Goal: Task Accomplishment & Management: Complete application form

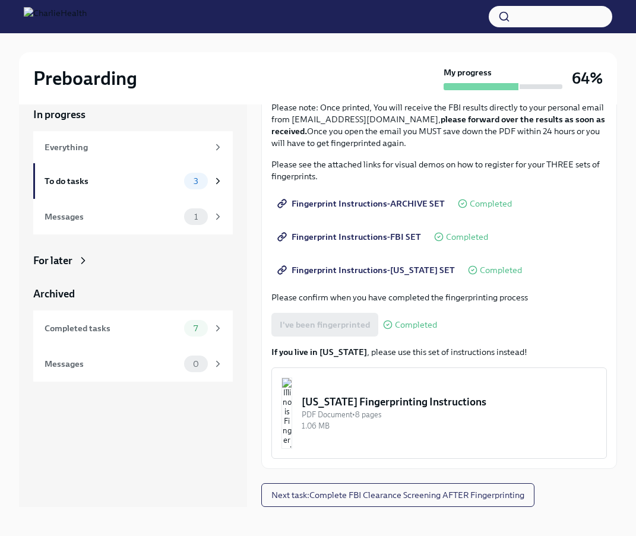
scroll to position [20, 0]
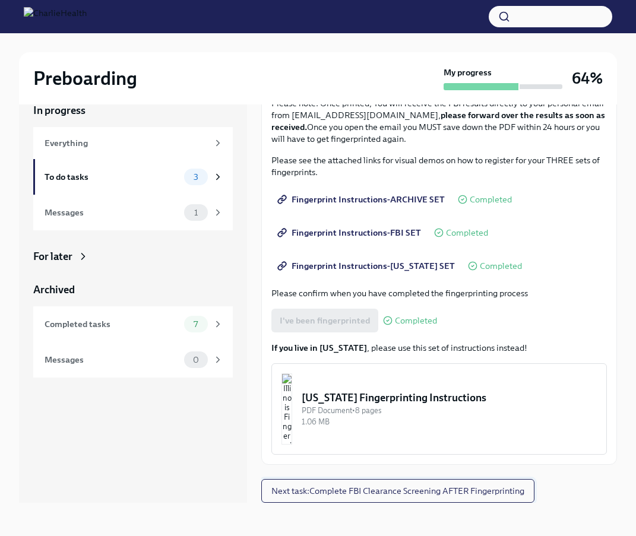
click at [424, 498] on button "Next task : Complete FBI Clearance Screening AFTER Fingerprinting" at bounding box center [397, 491] width 273 height 24
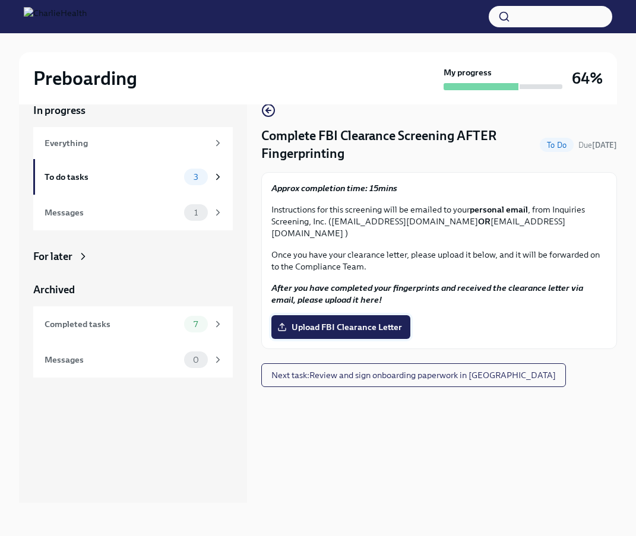
click at [375, 321] on span "Upload FBI Clearance Letter" at bounding box center [341, 327] width 122 height 12
click at [0, 0] on input "Upload FBI Clearance Letter" at bounding box center [0, 0] width 0 height 0
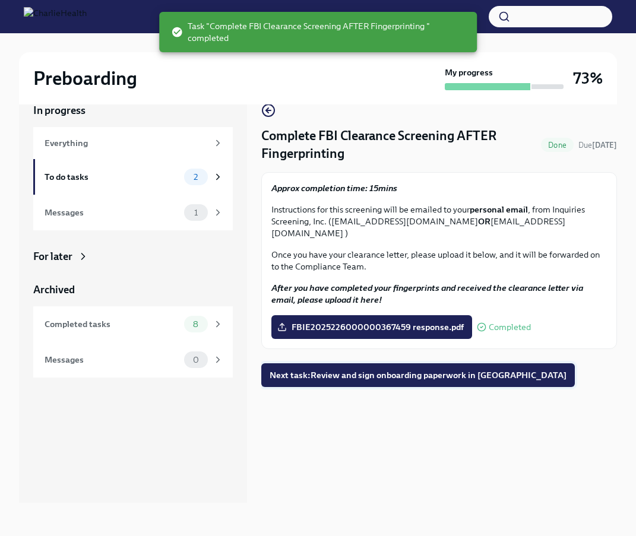
click at [464, 370] on span "Next task : Review and sign onboarding paperwork in UKG" at bounding box center [418, 376] width 297 height 12
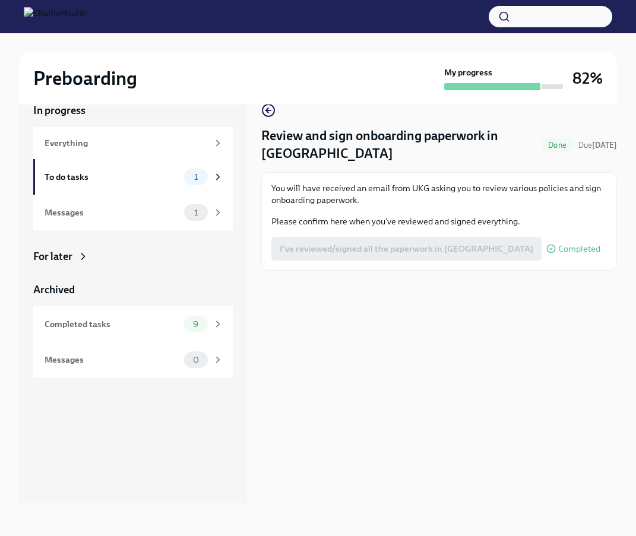
click at [544, 141] on span "Done" at bounding box center [557, 145] width 33 height 9
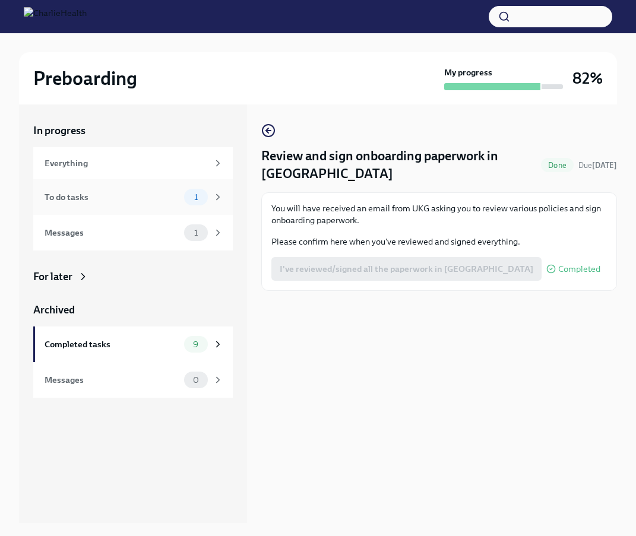
click at [211, 194] on div "1" at bounding box center [203, 197] width 39 height 17
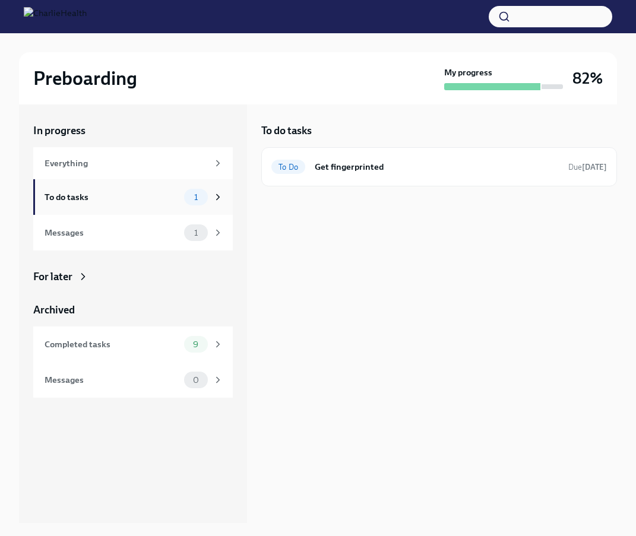
click at [143, 199] on div "To do tasks" at bounding box center [112, 197] width 135 height 13
click at [40, 15] on img at bounding box center [55, 16] width 63 height 19
click at [87, 14] on img at bounding box center [55, 16] width 63 height 19
click at [78, 159] on div "Everything" at bounding box center [126, 163] width 163 height 13
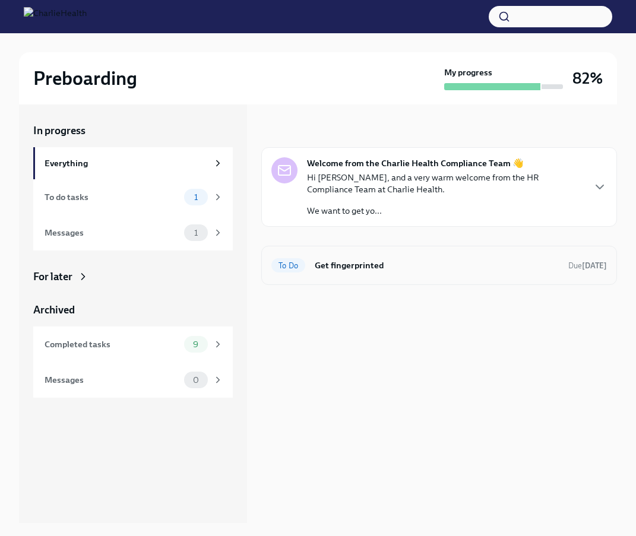
click at [331, 263] on h6 "Get fingerprinted" at bounding box center [437, 265] width 244 height 13
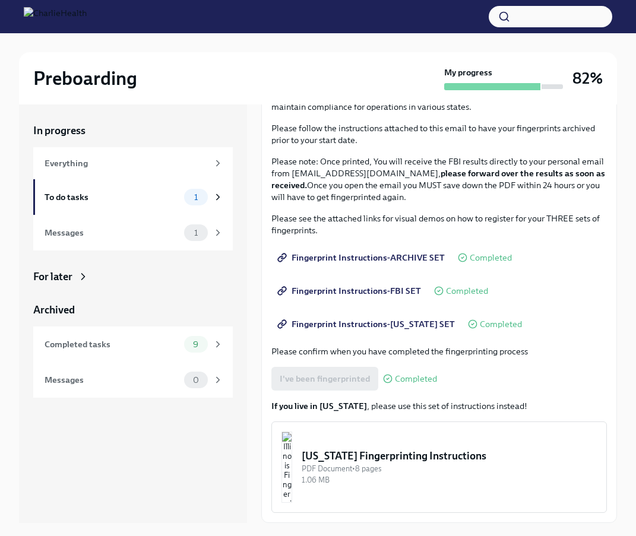
scroll to position [20, 0]
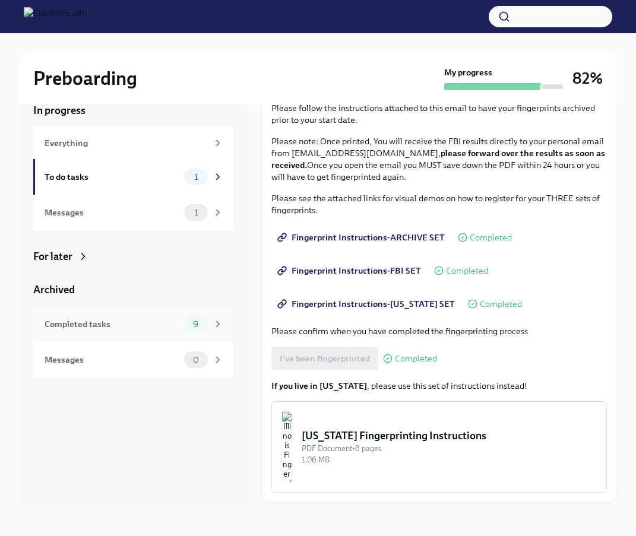
click at [130, 328] on div "Completed tasks" at bounding box center [112, 324] width 135 height 13
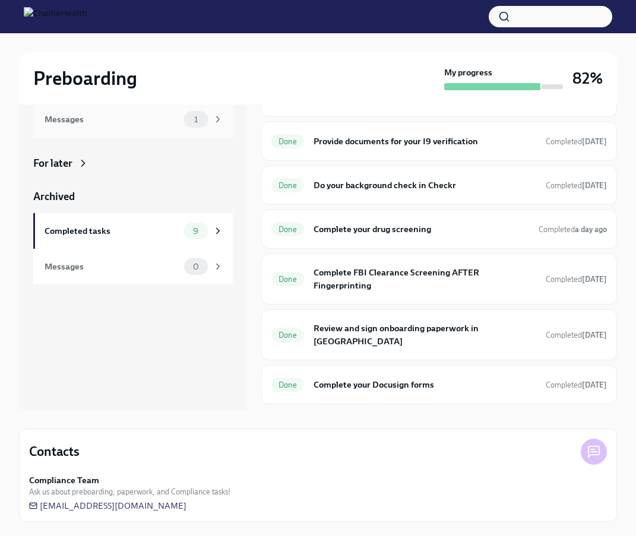
click at [201, 126] on div "1" at bounding box center [196, 119] width 24 height 17
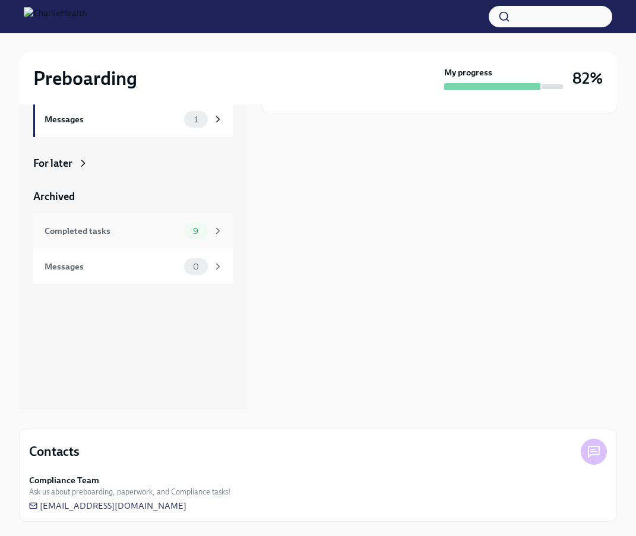
click at [211, 232] on div "9" at bounding box center [203, 231] width 39 height 17
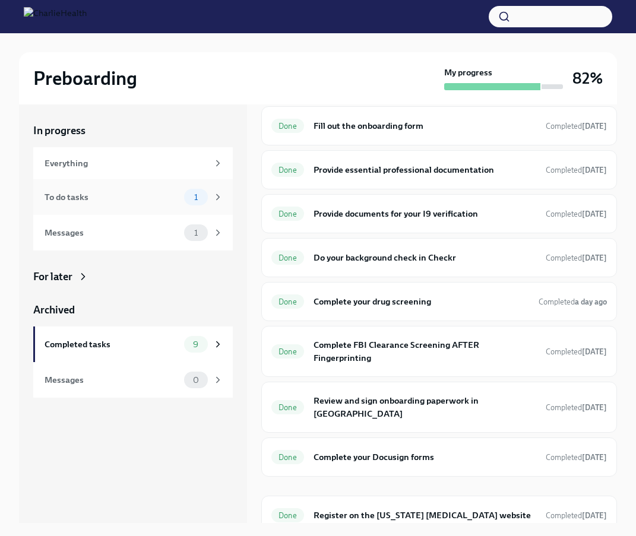
click at [115, 197] on div "To do tasks" at bounding box center [112, 197] width 135 height 13
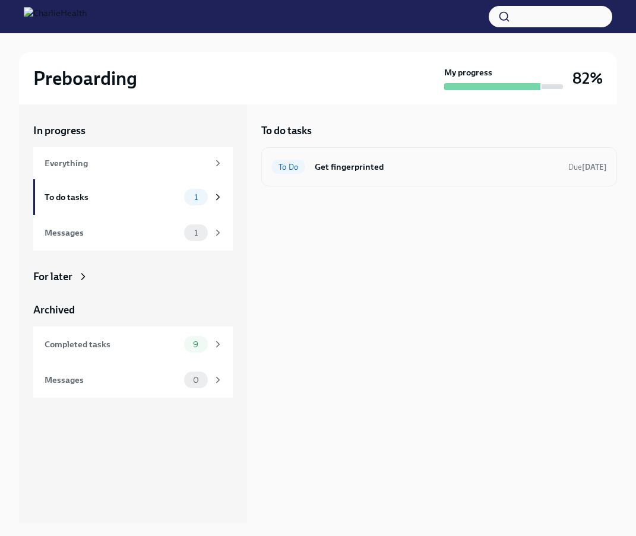
click at [352, 166] on h6 "Get fingerprinted" at bounding box center [437, 166] width 244 height 13
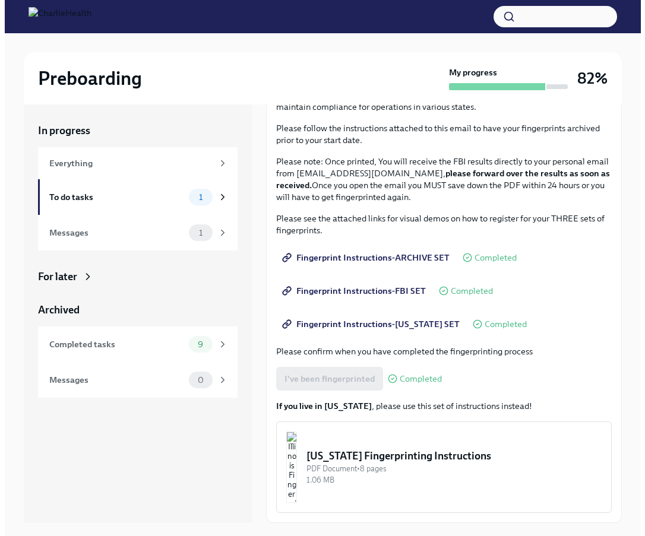
scroll to position [20, 0]
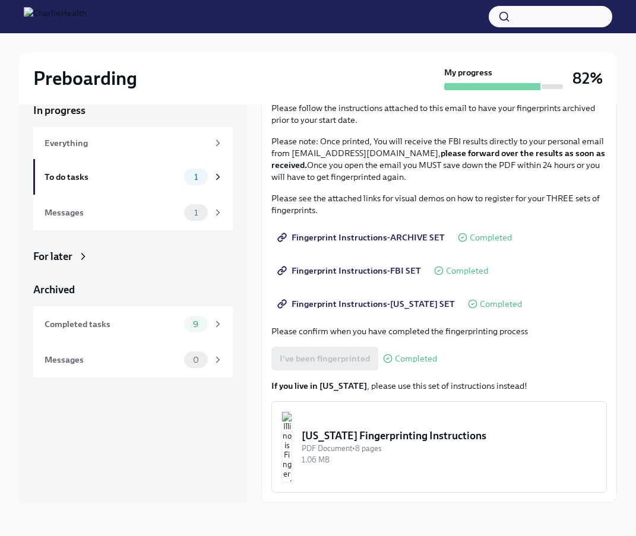
click at [485, 435] on div "[US_STATE] Fingerprinting Instructions" at bounding box center [449, 436] width 295 height 14
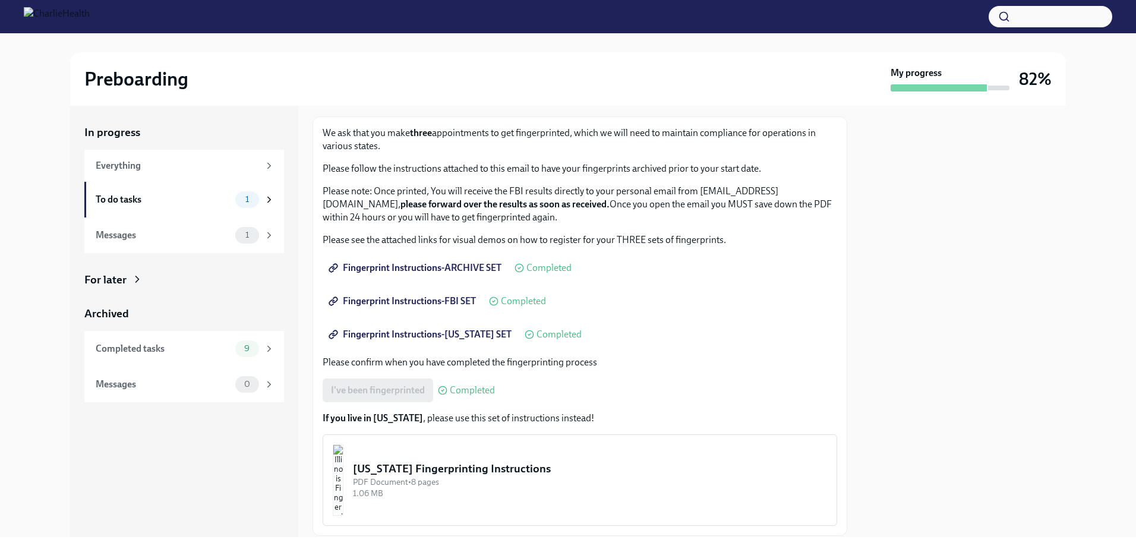
scroll to position [96, 0]
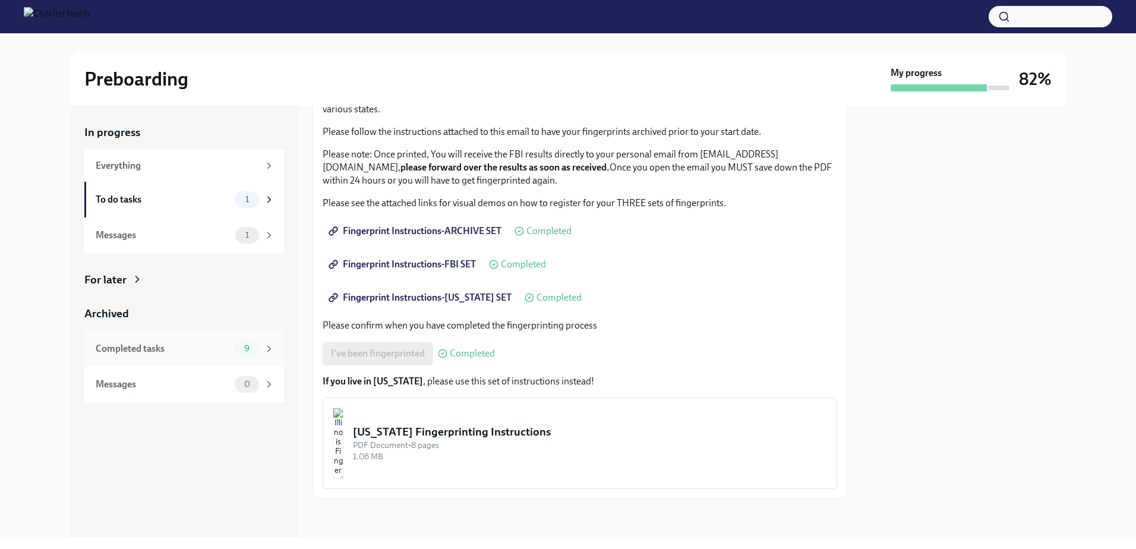
click at [245, 348] on span "9" at bounding box center [247, 348] width 20 height 9
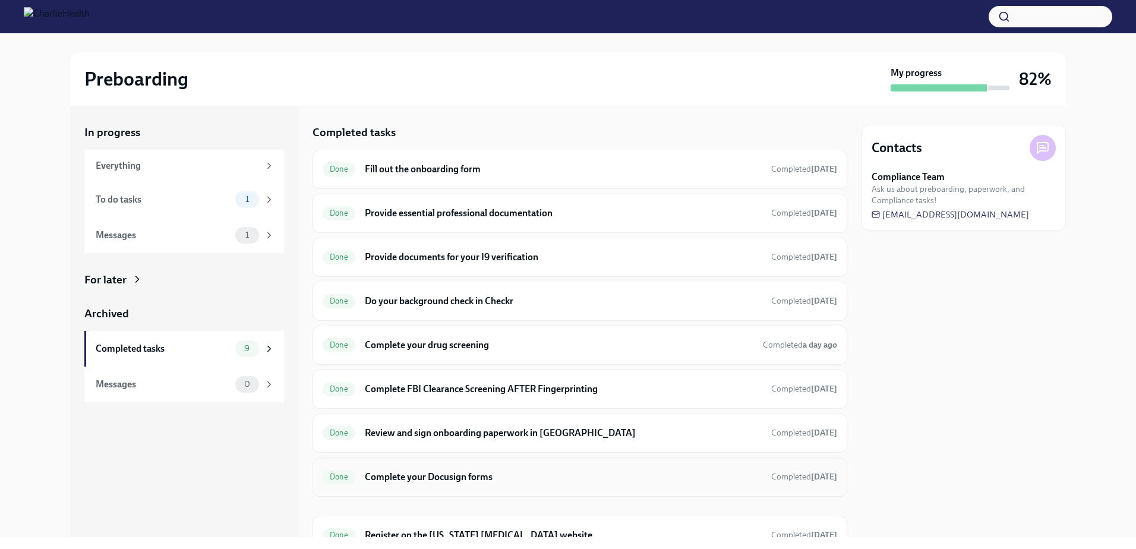
click at [343, 471] on div "Done" at bounding box center [339, 477] width 33 height 14
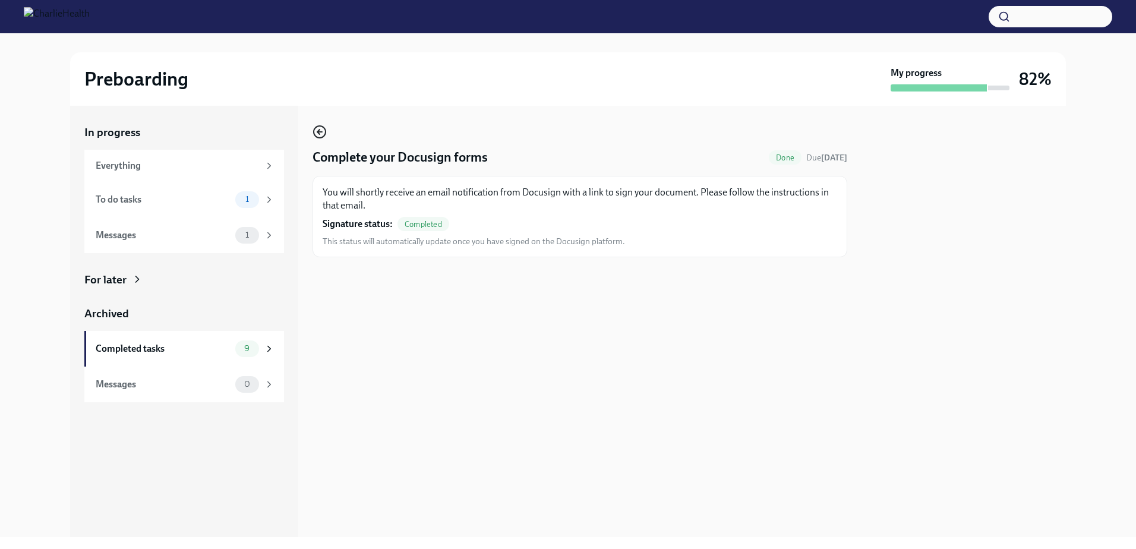
click at [325, 132] on circle "button" at bounding box center [320, 132] width 12 height 12
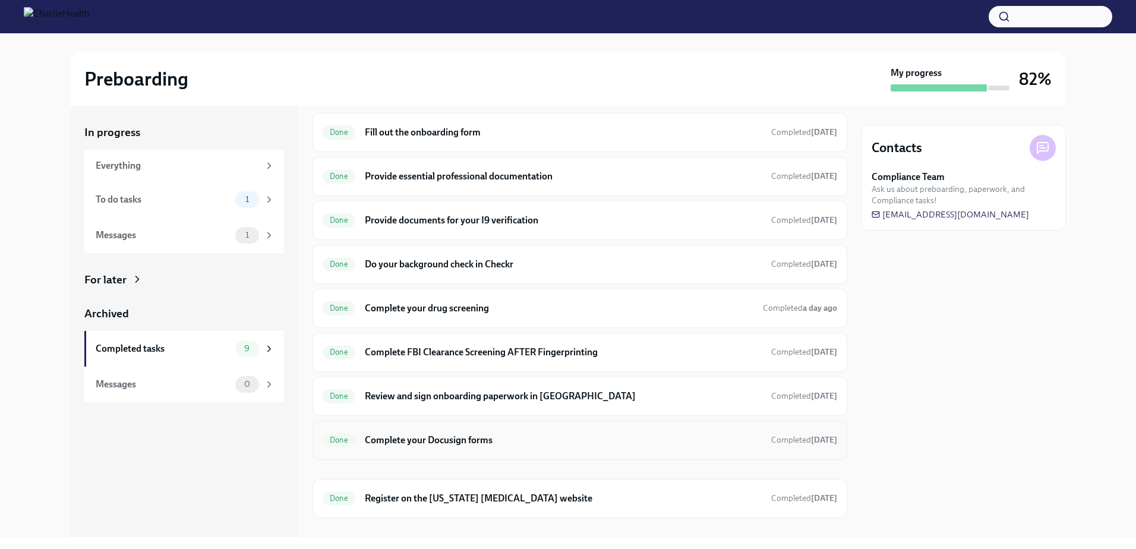
scroll to position [56, 0]
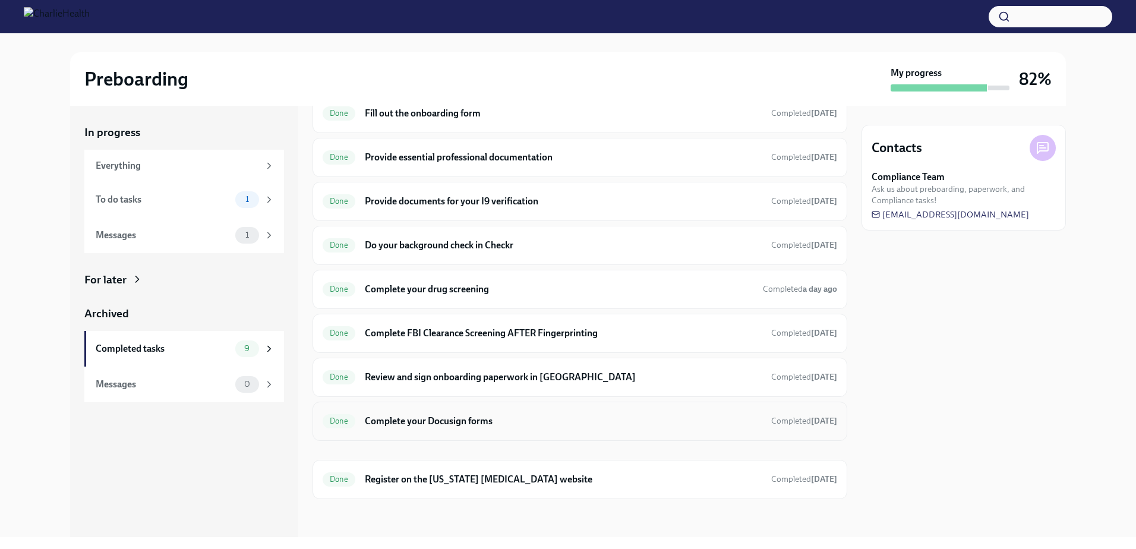
click at [335, 422] on span "Done" at bounding box center [339, 420] width 33 height 9
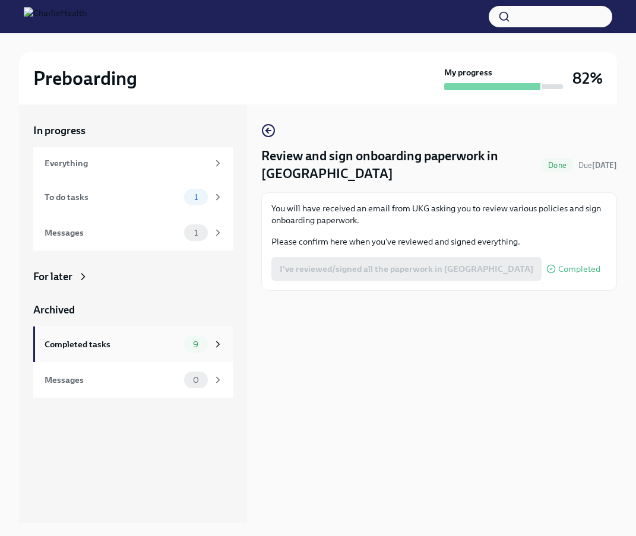
click at [197, 346] on span "9" at bounding box center [196, 344] width 20 height 9
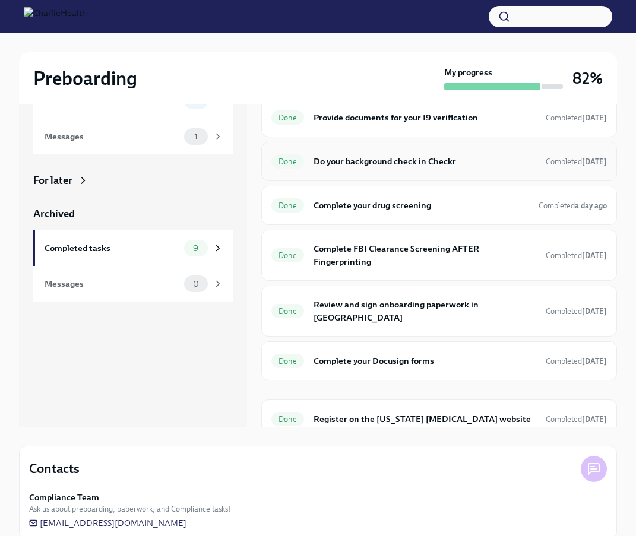
scroll to position [113, 0]
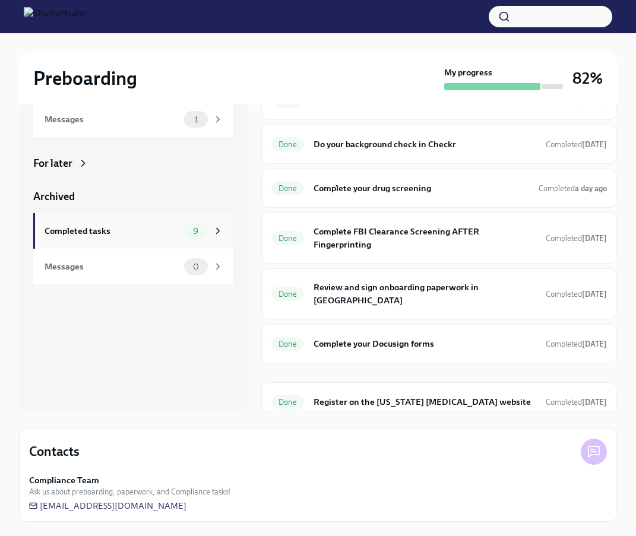
click at [213, 229] on icon at bounding box center [218, 231] width 11 height 11
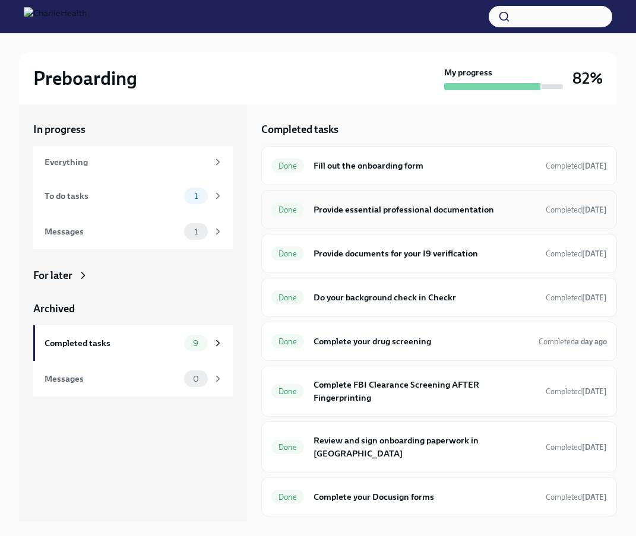
scroll to position [0, 0]
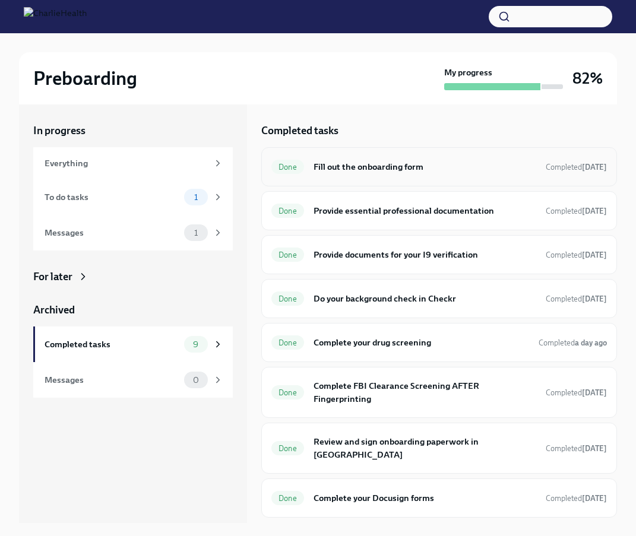
click at [381, 175] on div "Done Fill out the onboarding form Completed [DATE]" at bounding box center [439, 166] width 336 height 19
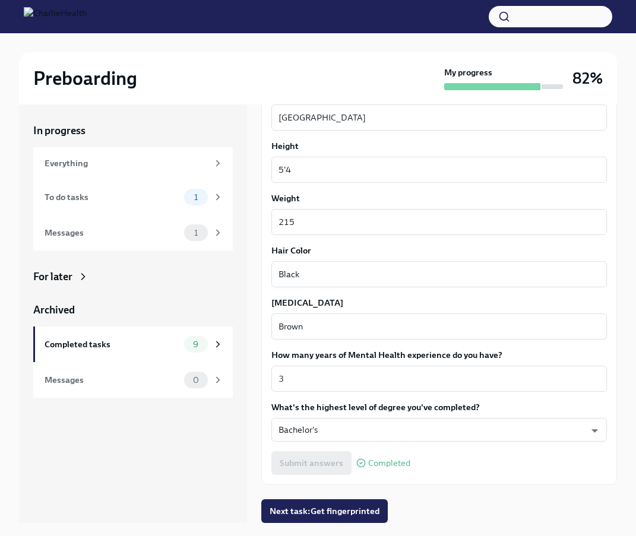
scroll to position [20, 0]
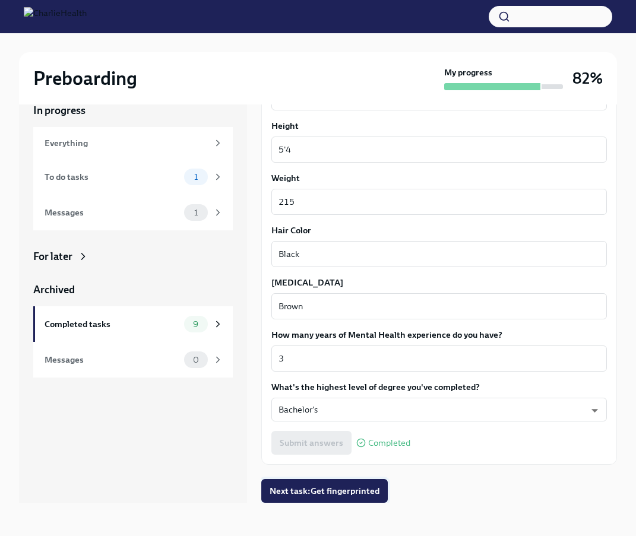
click at [376, 489] on span "Next task : Get fingerprinted" at bounding box center [325, 491] width 110 height 12
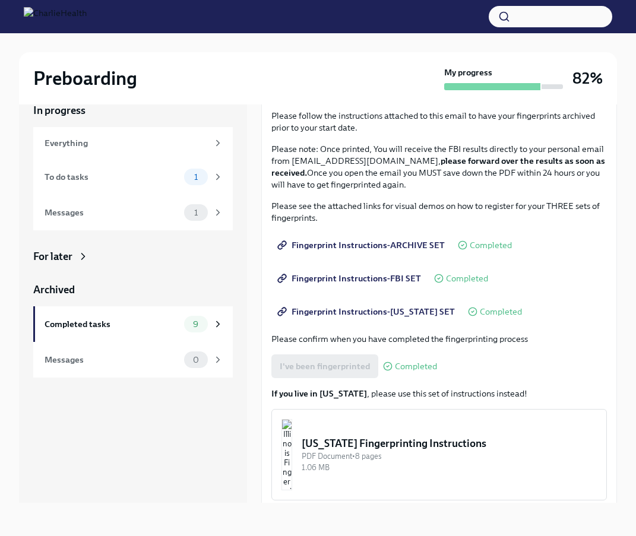
scroll to position [96, 0]
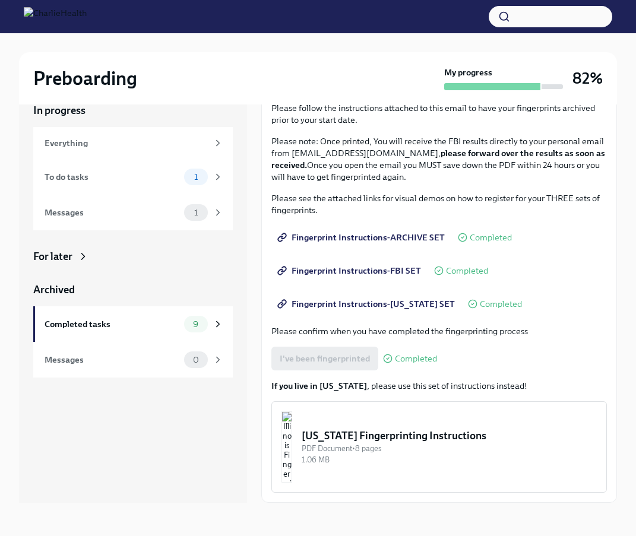
click at [345, 366] on div "I've been fingerprinted Completed" at bounding box center [354, 359] width 166 height 24
click at [419, 358] on span "Completed" at bounding box center [416, 359] width 42 height 9
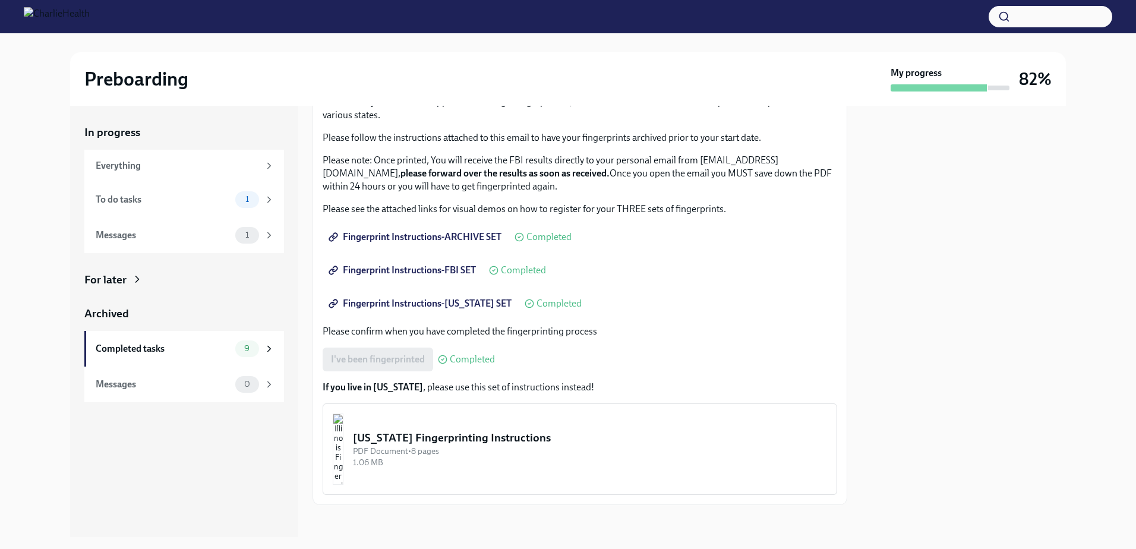
scroll to position [96, 0]
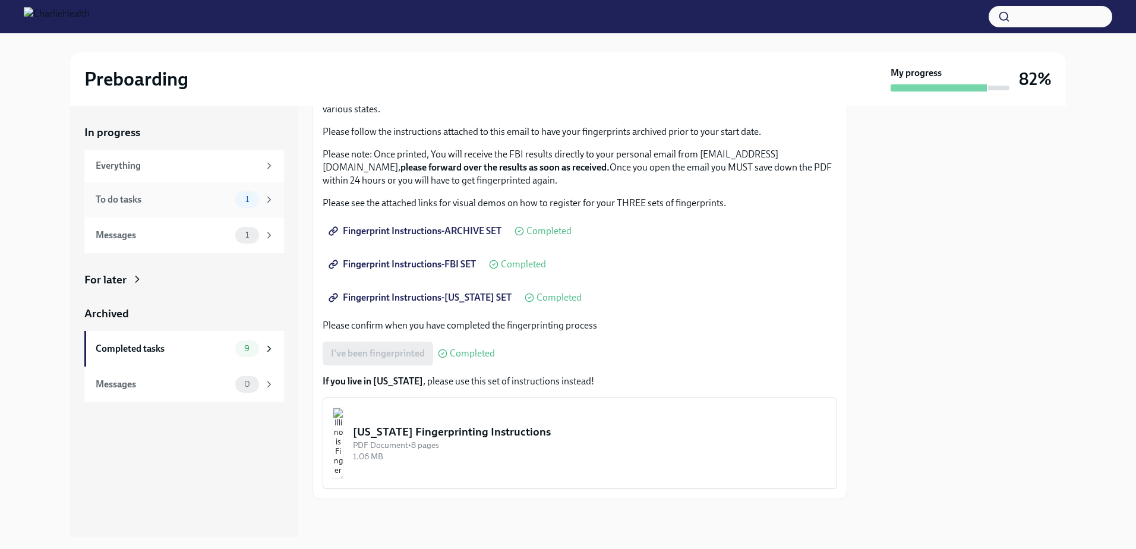
click at [175, 203] on div "To do tasks" at bounding box center [163, 199] width 135 height 13
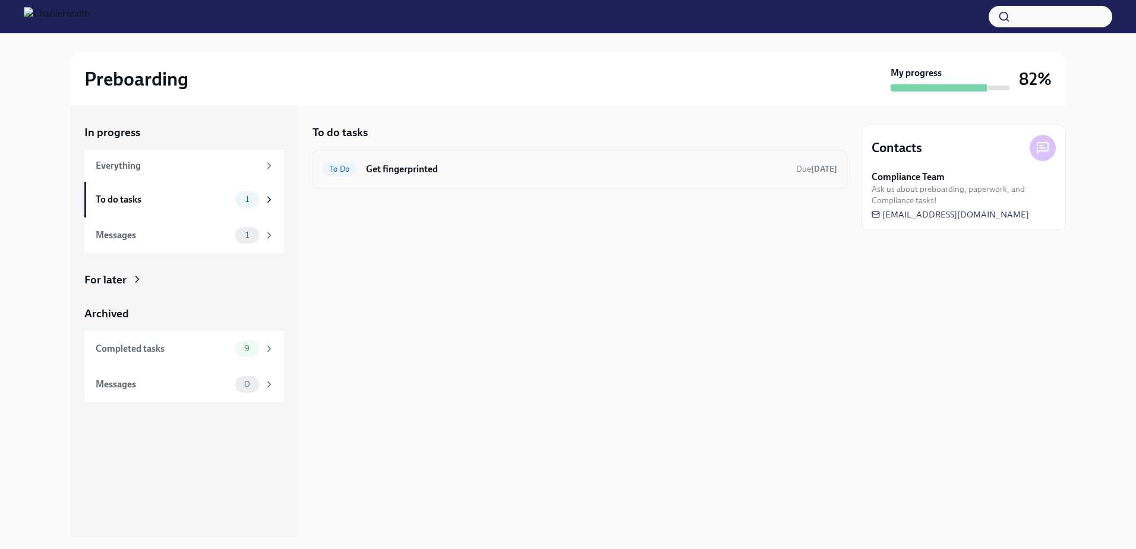
click at [336, 169] on span "To Do" at bounding box center [340, 169] width 34 height 9
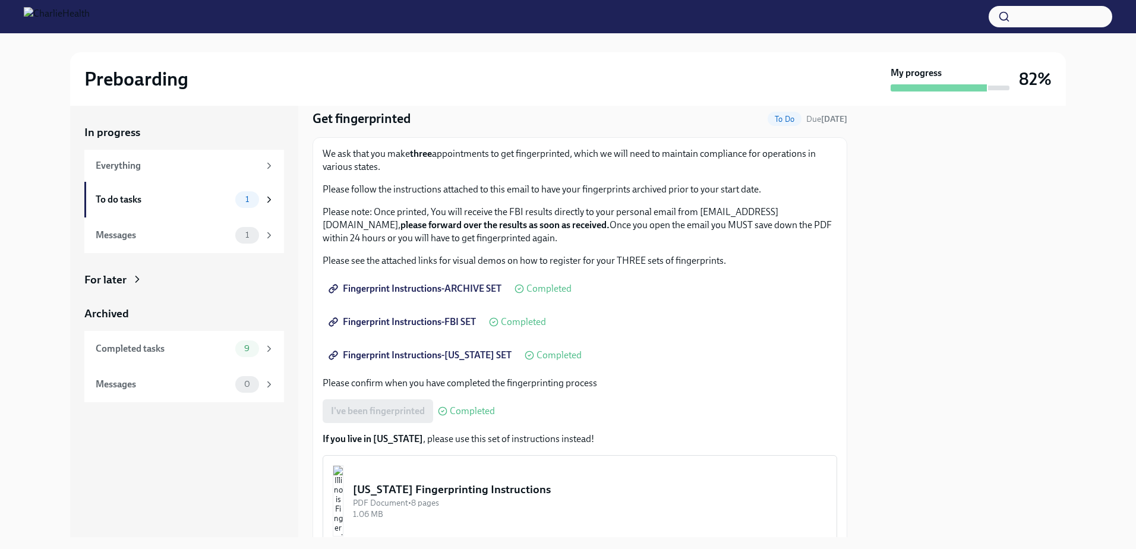
scroll to position [59, 0]
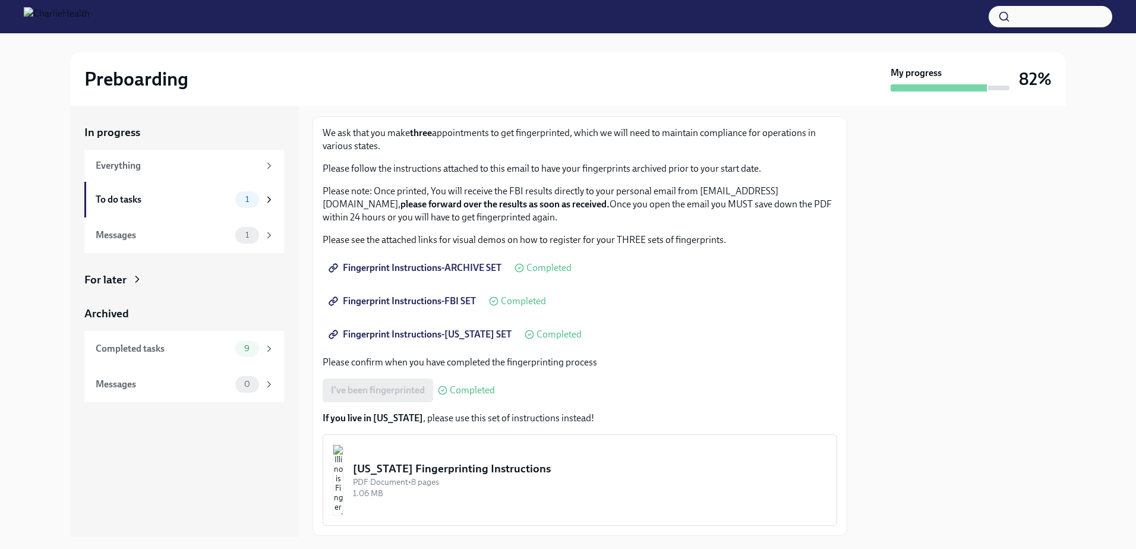
click at [385, 331] on span "Fingerprint Instructions-[US_STATE] SET" at bounding box center [421, 335] width 181 height 12
click at [405, 300] on span "Fingerprint Instructions-FBI SET" at bounding box center [403, 301] width 145 height 12
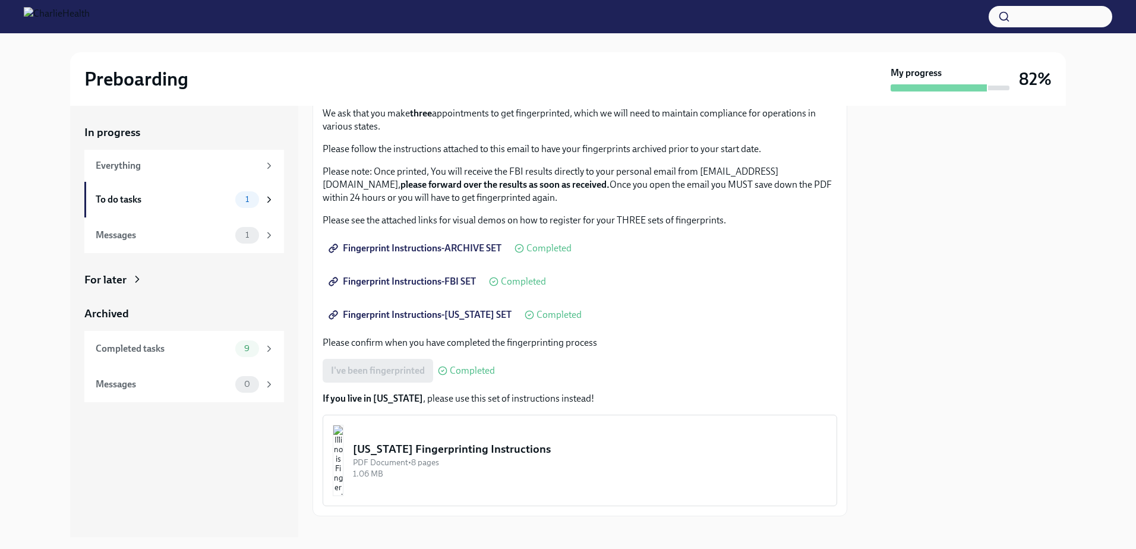
scroll to position [96, 0]
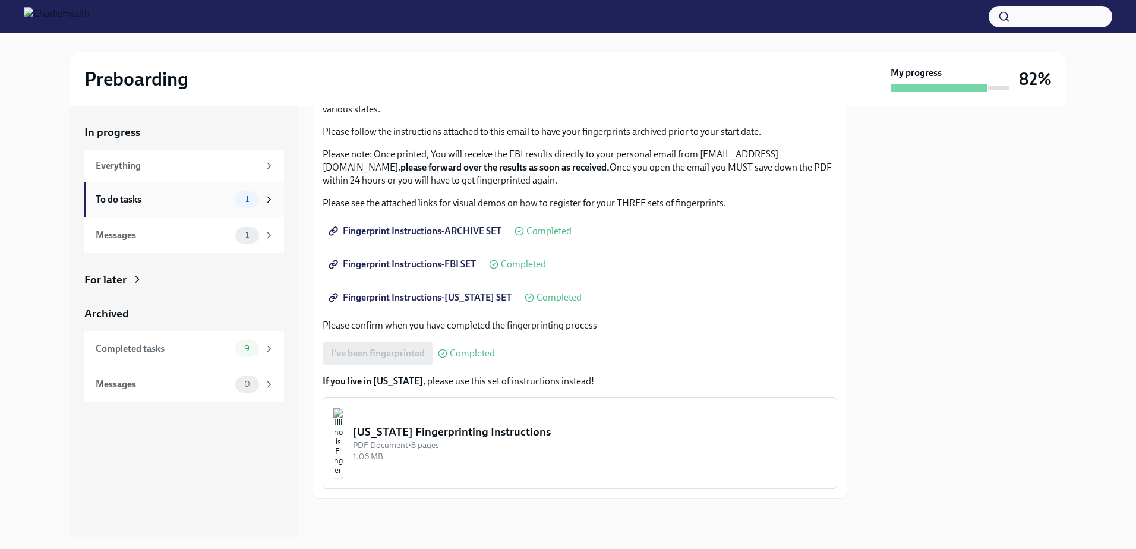
click at [262, 203] on div "1" at bounding box center [254, 199] width 39 height 17
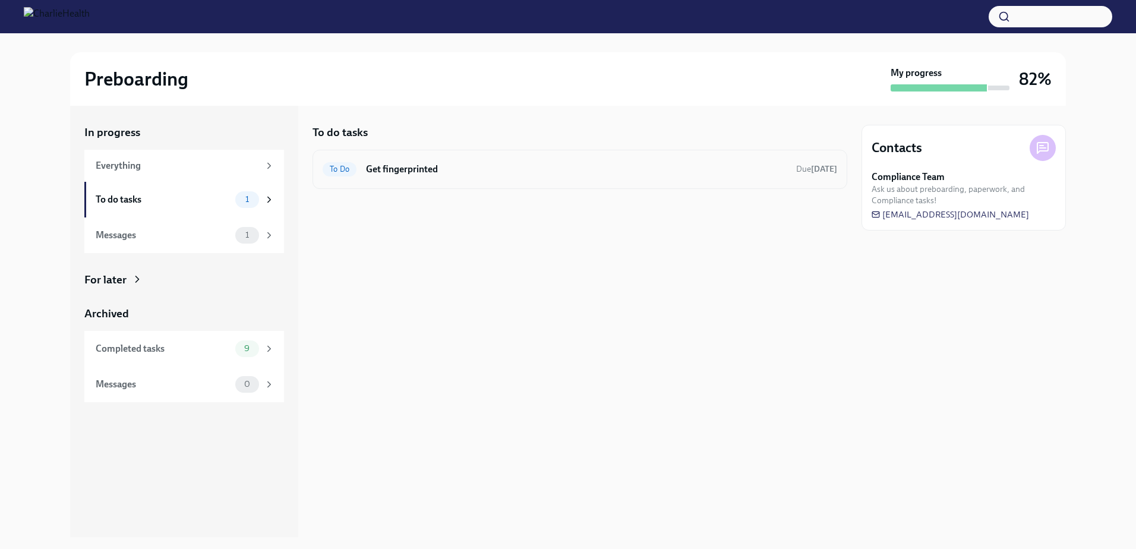
click at [360, 166] on div "To Do Get fingerprinted Due [DATE]" at bounding box center [580, 169] width 514 height 19
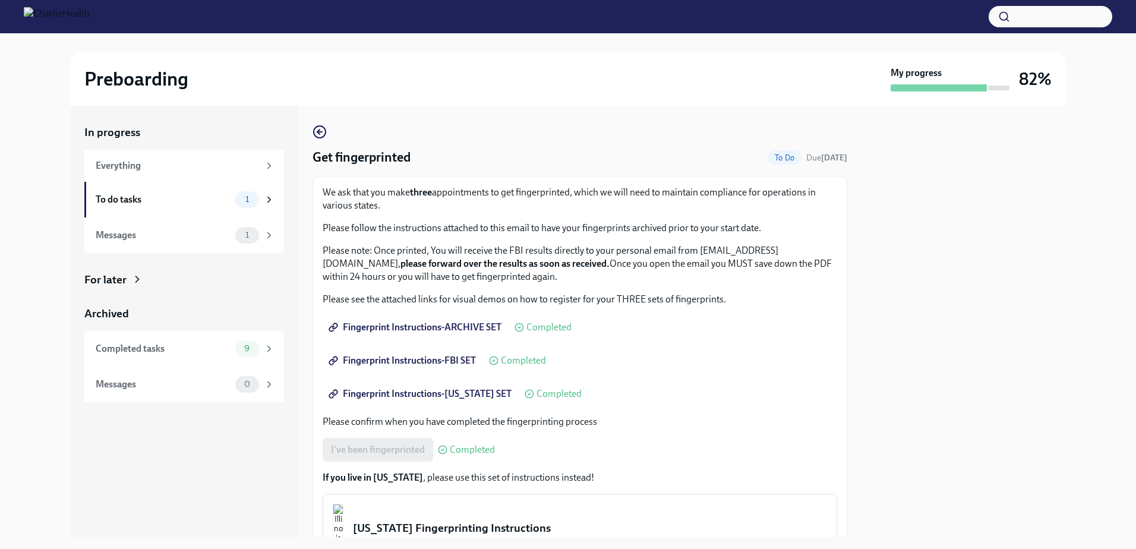
click at [645, 160] on span "To Do" at bounding box center [785, 157] width 34 height 9
click at [482, 397] on span "Fingerprint Instructions-[US_STATE] SET" at bounding box center [421, 394] width 181 height 12
